Goal: Check status: Check status

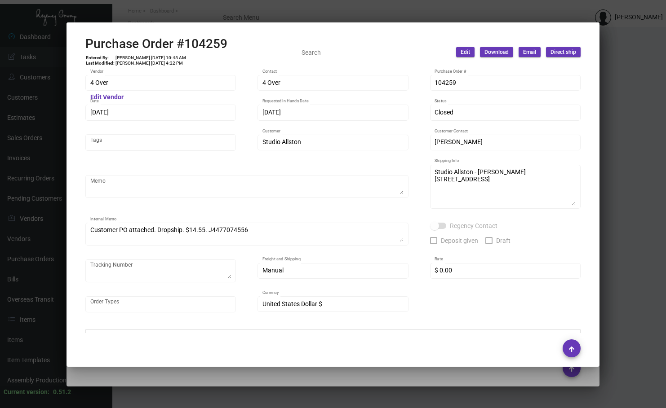
scroll to position [225, 0]
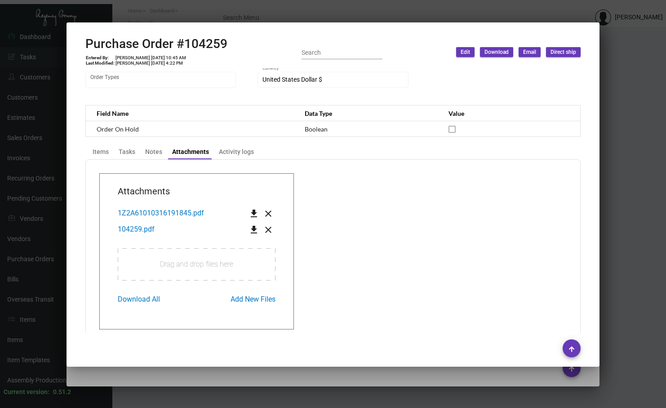
click at [626, 149] on div at bounding box center [333, 204] width 666 height 408
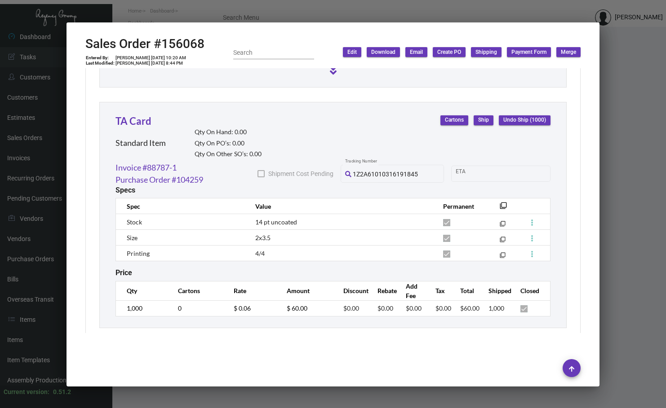
click at [626, 53] on div at bounding box center [333, 204] width 666 height 408
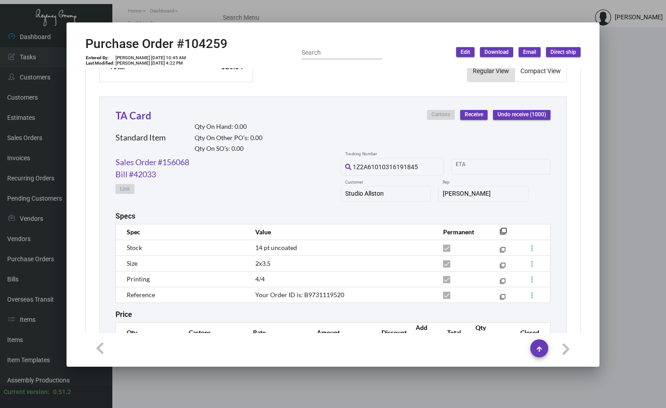
click at [304, 15] on div at bounding box center [333, 204] width 666 height 408
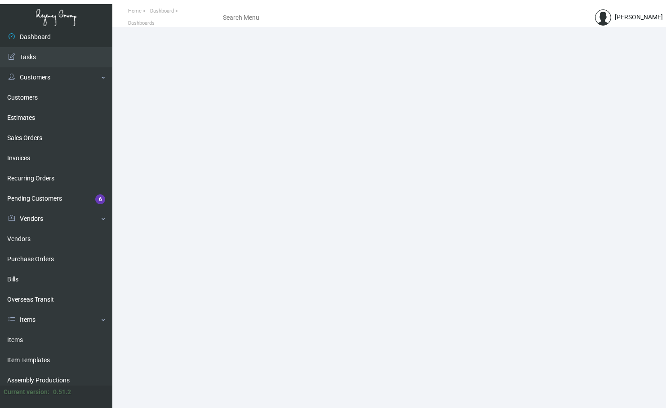
click at [280, 16] on input "Search Menu" at bounding box center [389, 17] width 332 height 7
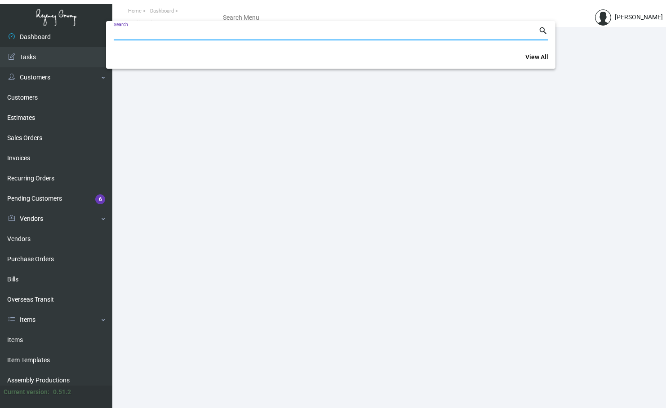
paste input "106758"
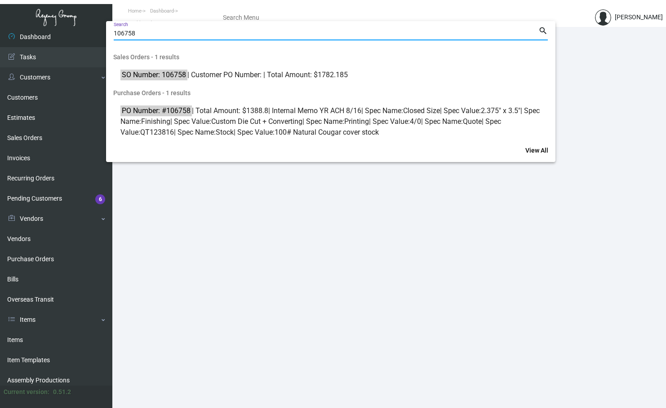
type input "106758"
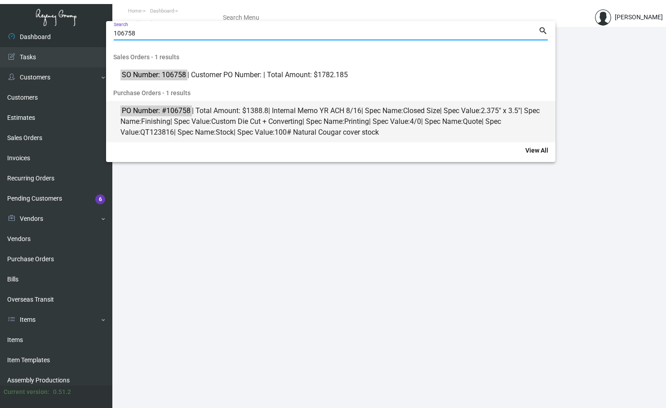
click at [167, 111] on mark "PO Number: #106758" at bounding box center [155, 110] width 71 height 11
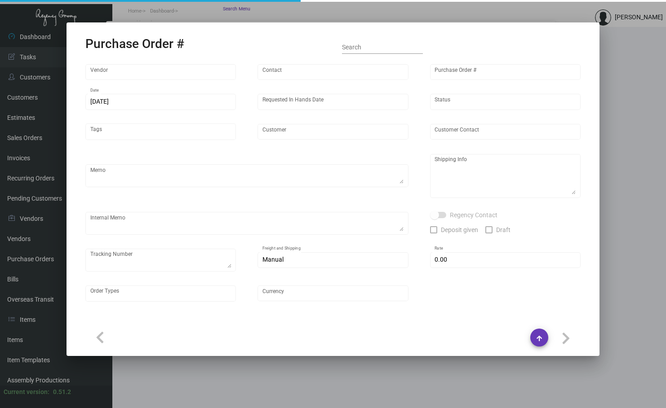
type input "Herald Printing Ltd."
type input "[PERSON_NAME]"
type input "106758"
type input "[DATE]"
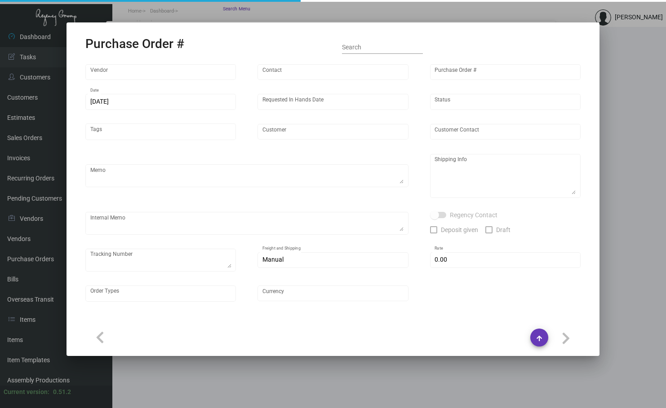
type input "Venice V"
type input "[PERSON_NAME]"
type textarea "***ANY PRICE DISCREPANCY MUST BE CALLED OUT PRIOR TO PROCEEDING WITH THIS ORDER…"
type textarea "Venice V - [PERSON_NAME] [STREET_ADDRESS]"
type textarea "YR ACH 8/16"
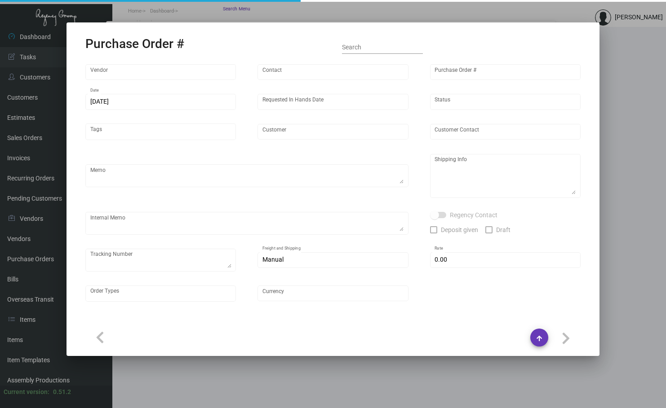
checkbox input "true"
type input "$ 0.00"
type input "United States Dollar $"
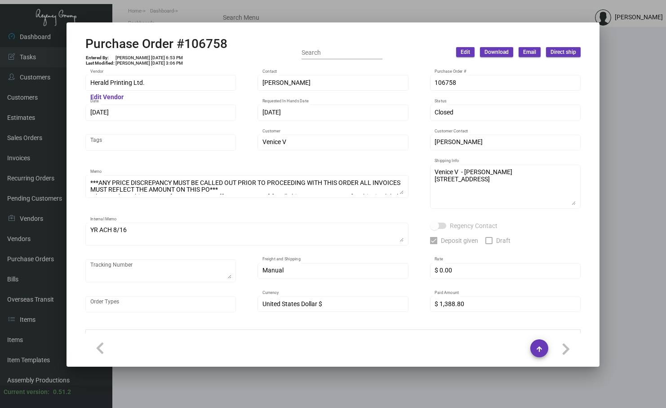
drag, startPoint x: 399, startPoint y: 4, endPoint x: 407, endPoint y: 4, distance: 9.0
click at [403, 4] on div at bounding box center [333, 204] width 666 height 408
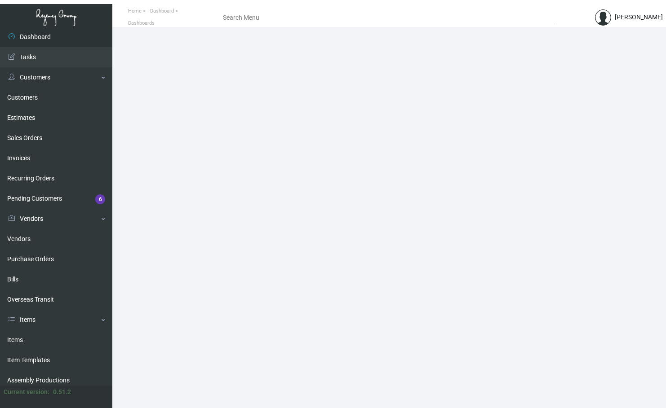
click at [266, 15] on input "Search Menu" at bounding box center [389, 17] width 332 height 7
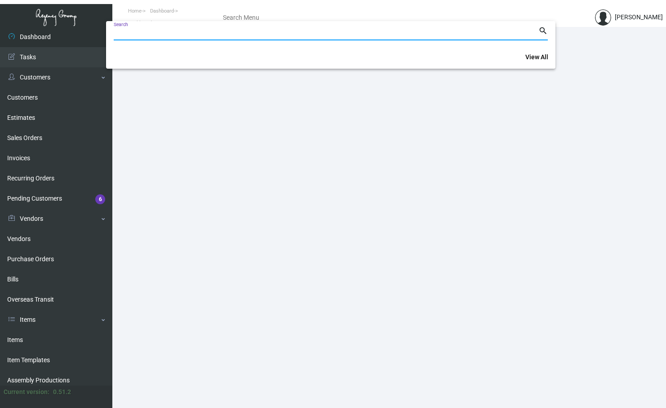
click at [177, 33] on input "Search" at bounding box center [326, 33] width 425 height 7
paste input "106758"
type input "106758"
drag, startPoint x: 184, startPoint y: 291, endPoint x: 83, endPoint y: 294, distance: 100.7
click at [183, 291] on div at bounding box center [333, 204] width 666 height 408
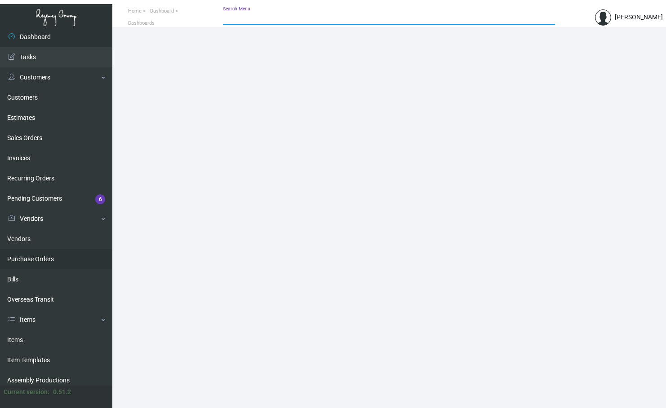
drag, startPoint x: 26, startPoint y: 254, endPoint x: 32, endPoint y: 261, distance: 9.2
click at [26, 254] on link "Purchase Orders" at bounding box center [56, 259] width 112 height 20
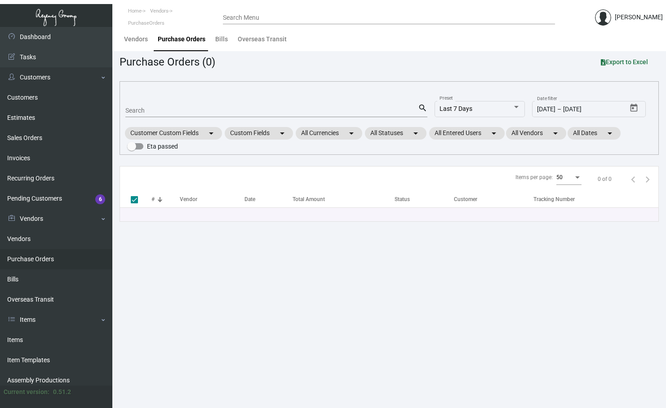
click at [242, 12] on div "Search Menu" at bounding box center [389, 17] width 332 height 14
click at [161, 110] on input "Search" at bounding box center [271, 110] width 292 height 7
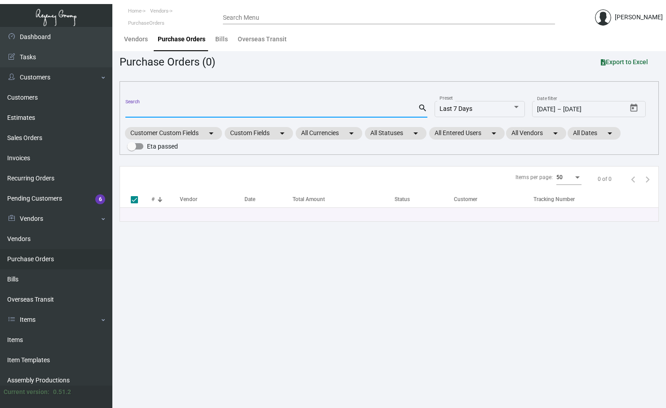
paste input "106758"
type input "106758"
checkbox input "false"
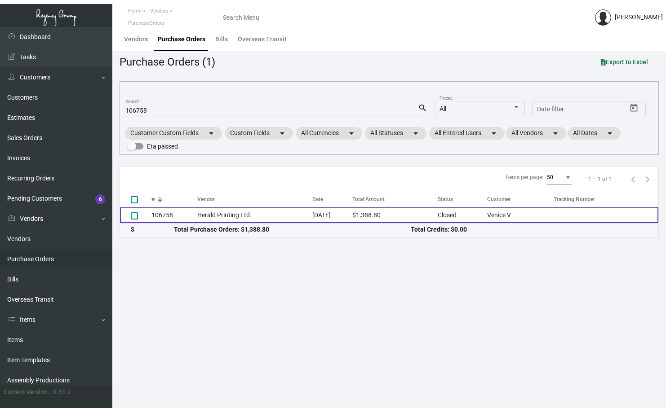
click at [221, 217] on td "Herald Printing Ltd." at bounding box center [254, 216] width 115 height 16
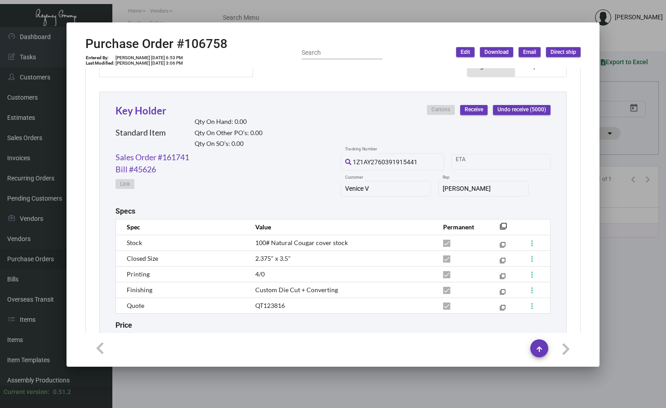
scroll to position [462, 0]
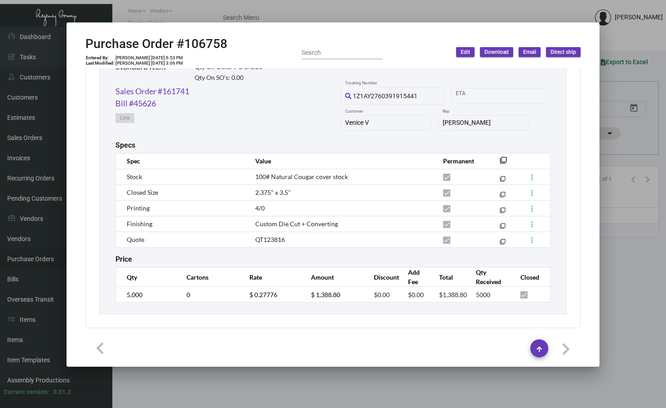
click at [584, 25] on mat-dialog-container "Purchase Order #106758 Entered By: [PERSON_NAME] [DATE] 6:53 PM Last Modified: …" at bounding box center [332, 194] width 533 height 345
click at [403, 7] on div at bounding box center [333, 204] width 666 height 408
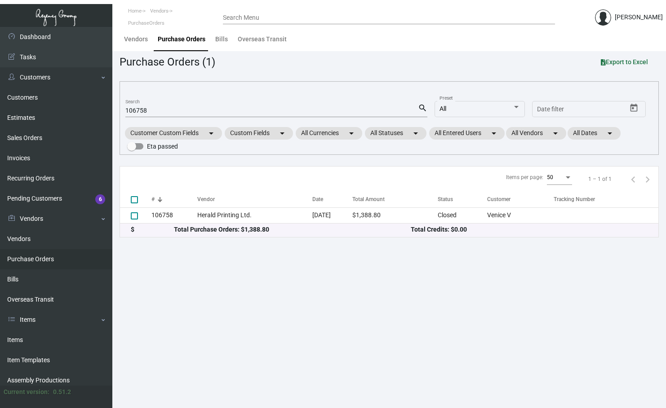
click at [155, 108] on input "106758" at bounding box center [271, 110] width 292 height 7
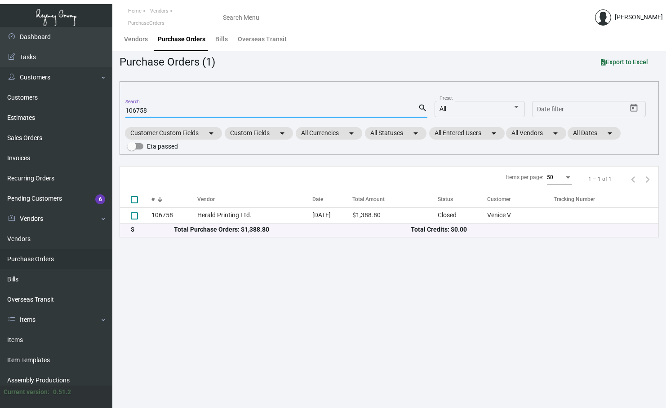
click at [155, 108] on input "106758" at bounding box center [271, 110] width 292 height 7
paste input "013"
type input "106013"
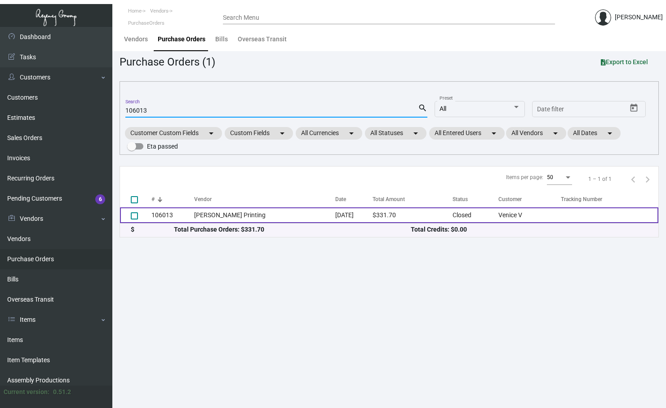
click at [167, 213] on td "106013" at bounding box center [172, 216] width 43 height 16
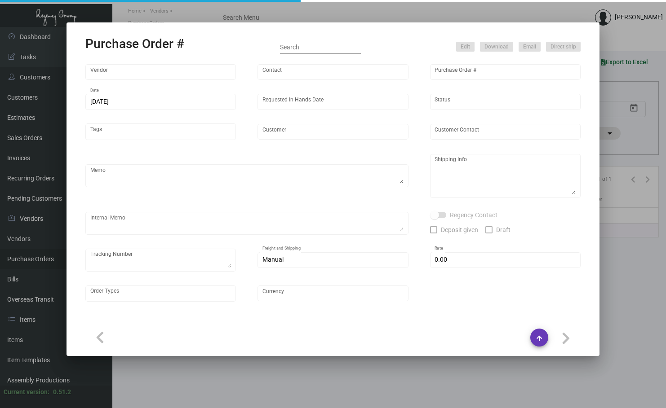
type input "[PERSON_NAME] Printing"
type input "[PERSON_NAME]"
type input "106013"
type input "[DATE]"
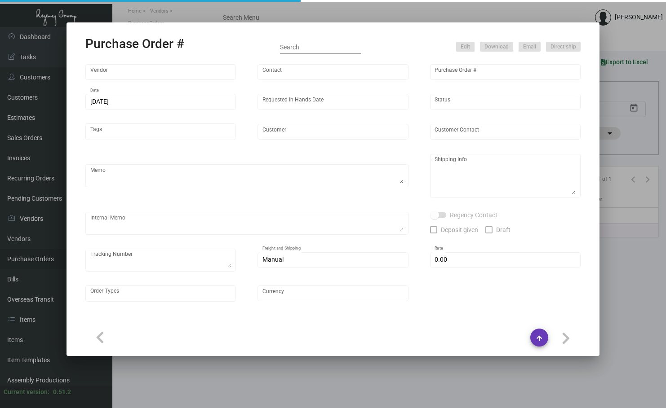
type input "Venice V"
type input "[PERSON_NAME]"
type textarea "***ANY PRICE DISCREPANCY MUST BE CALLED OUT PRIOR TO PROCEEDING WITH THIS ORDER…"
type textarea "Venice V - [PERSON_NAME] [STREET_ADDRESS]"
type input "$ 0.00"
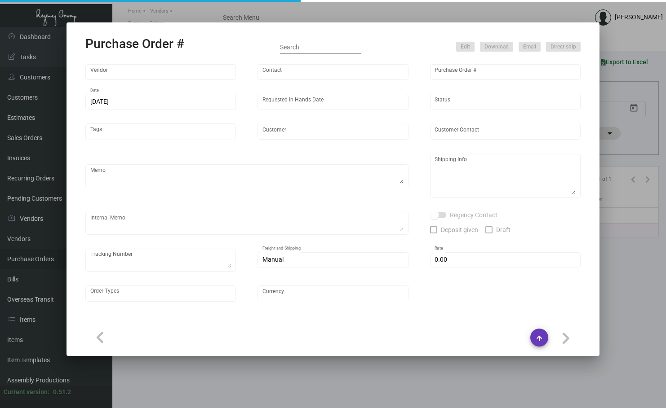
type input "United States Dollar $"
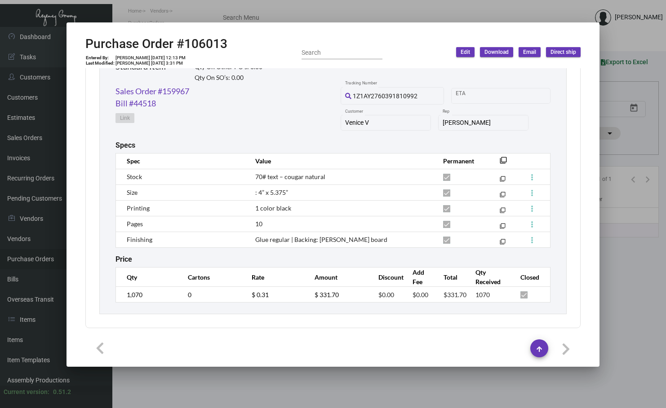
click at [623, 42] on div at bounding box center [333, 204] width 666 height 408
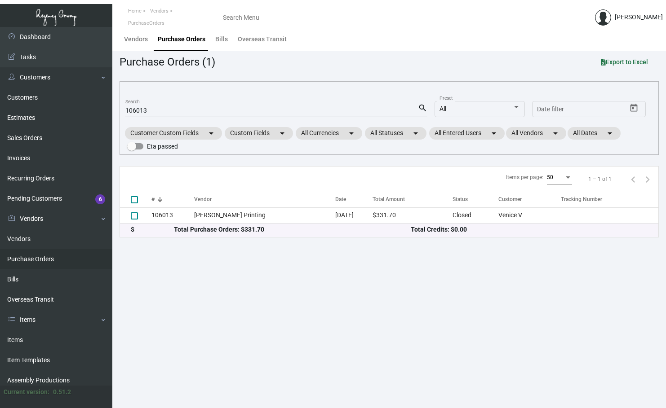
click at [153, 112] on input "106013" at bounding box center [271, 110] width 292 height 7
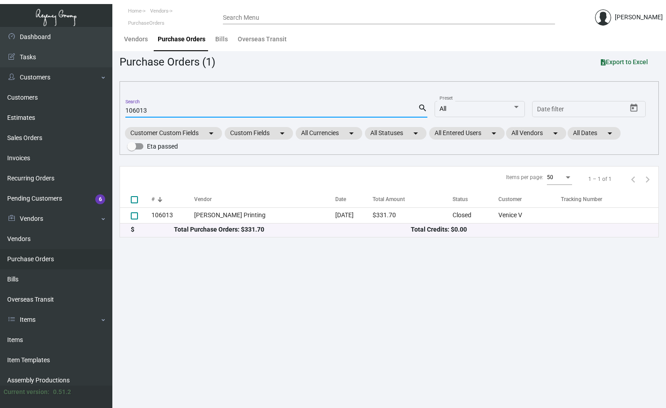
click at [153, 112] on input "106013" at bounding box center [271, 110] width 292 height 7
paste input "758"
type input "106758"
